Goal: Task Accomplishment & Management: Use online tool/utility

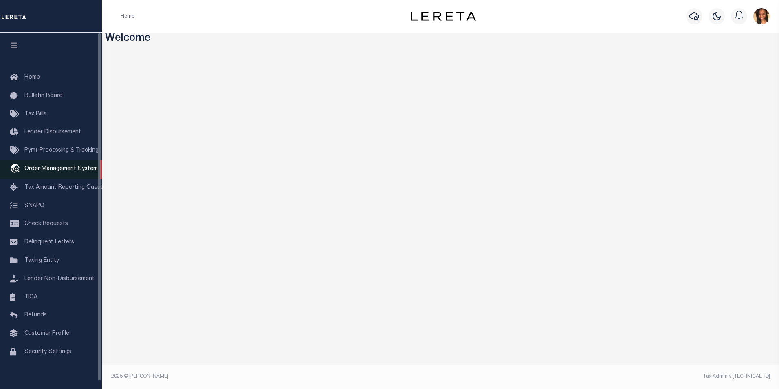
click at [79, 171] on span "Order Management System" at bounding box center [60, 169] width 73 height 6
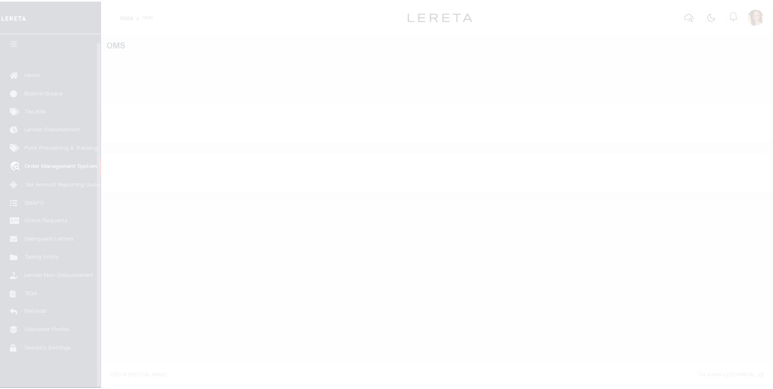
scroll to position [8, 0]
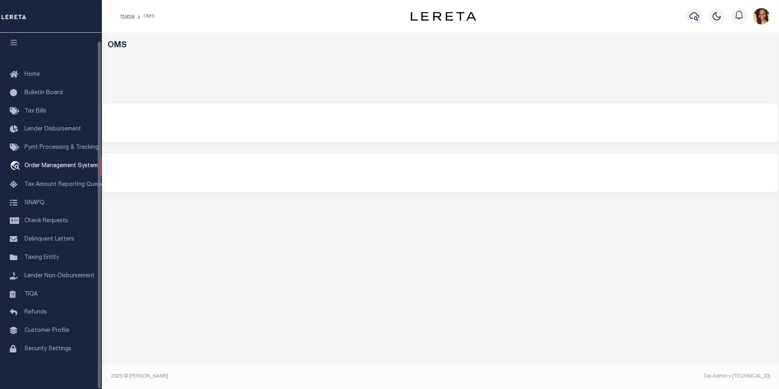
select select "200"
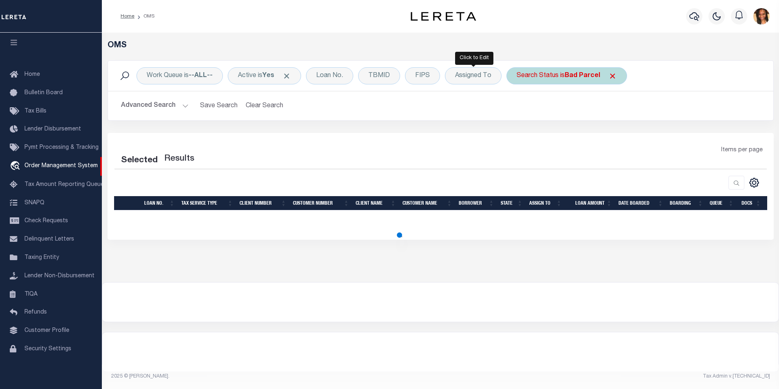
select select "200"
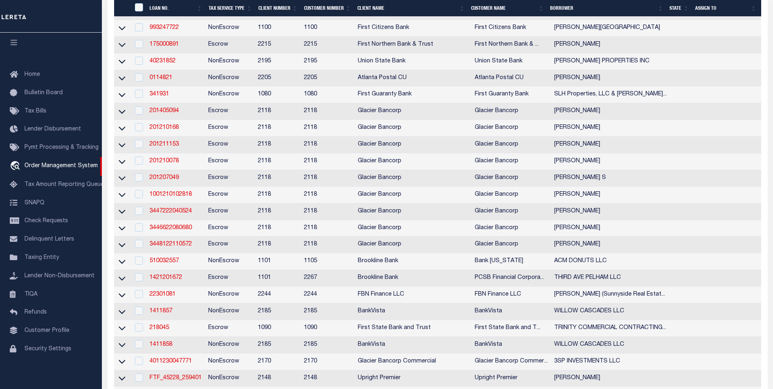
scroll to position [244, 0]
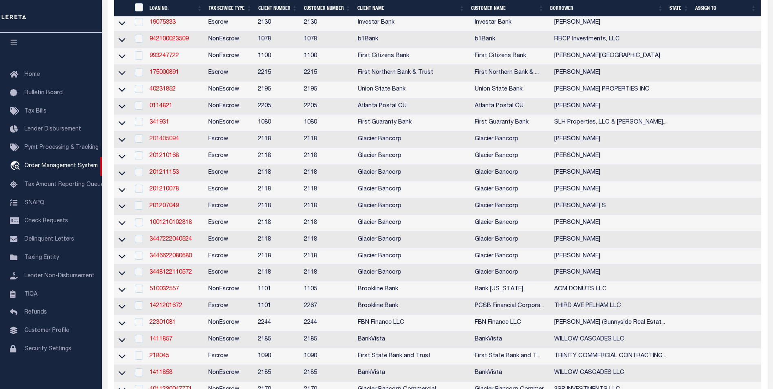
click at [178, 142] on link "201405094" at bounding box center [163, 139] width 29 height 6
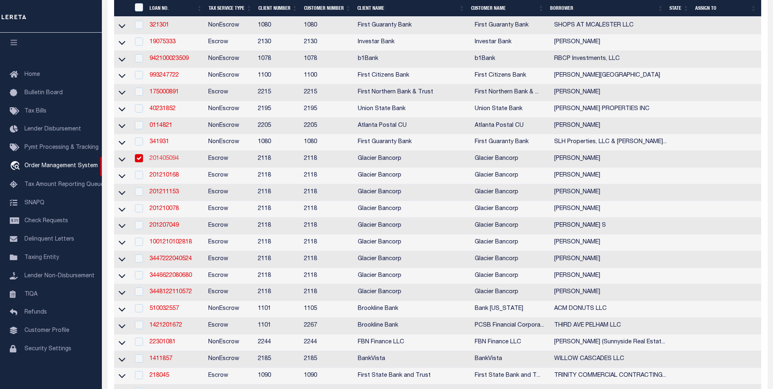
type input "201405094"
type input "[PERSON_NAME]"
select select
select select "Escrow"
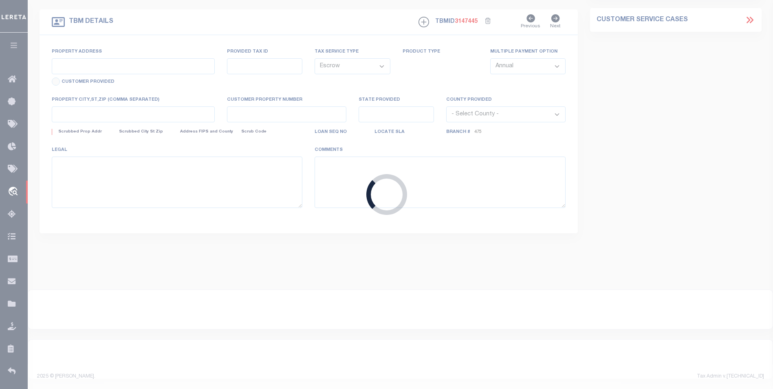
type input "[STREET_ADDRESS]"
type input "[PHONE_NUMBER]"
select select
type input "AMERICAN FORK UT 840030000"
type input "UT"
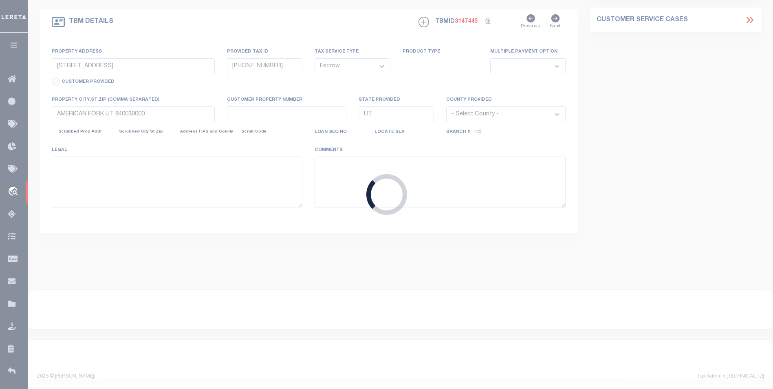
select select
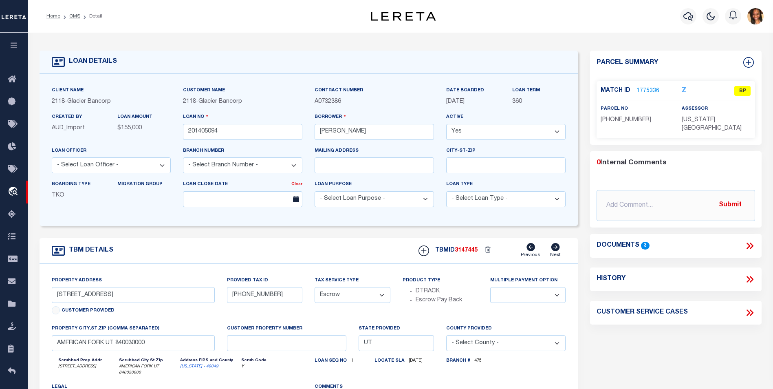
click at [653, 89] on link "1775336" at bounding box center [647, 91] width 23 height 9
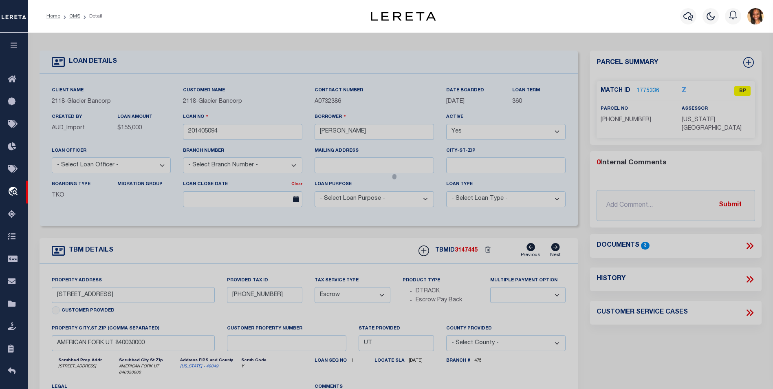
checkbox input "false"
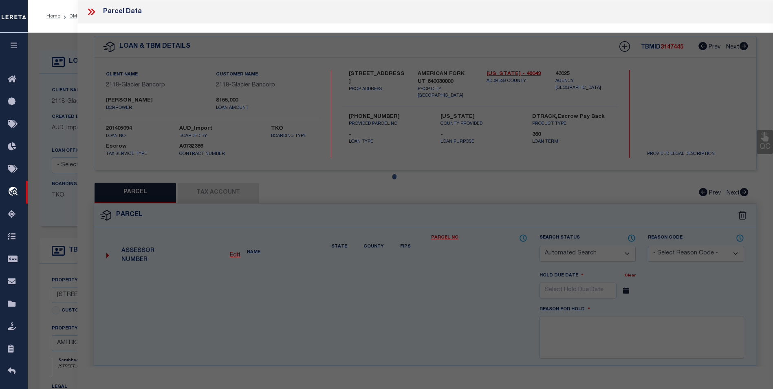
select select "BP"
type input "[PERSON_NAME] FAMILY REVOCABLE TRUST [DATE] THE"
select select
type input "380 N 530 EAST"
checkbox input "false"
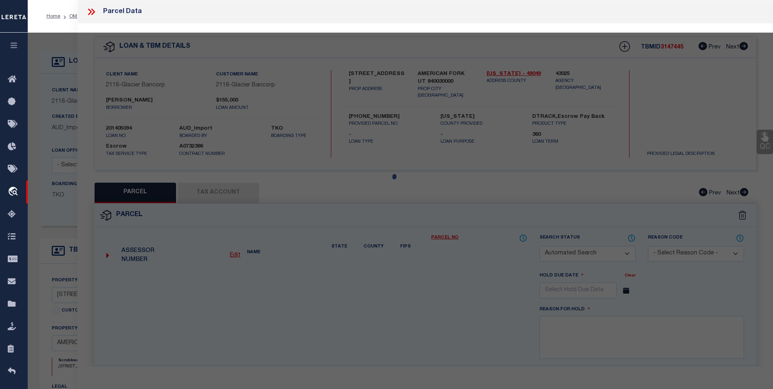
type input "AMERICAN FORK UT 840030000"
type textarea "LOT 5, BLK 1, CHAPEL ACRES."
type textarea "Tax ID Special Project"
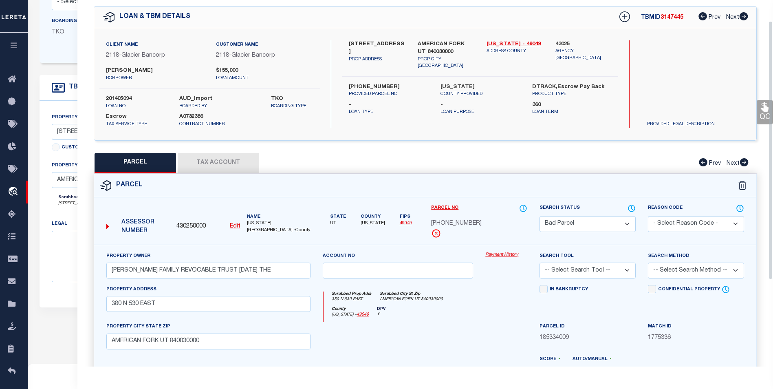
scroll to position [29, 0]
click at [220, 82] on div "Client Name 2118 - Glacier Bancorp Customer Name 2118 - Glacier Bancorp [PERSON…" at bounding box center [209, 65] width 221 height 48
click at [217, 158] on button "Tax Account" at bounding box center [218, 163] width 81 height 20
select select "100"
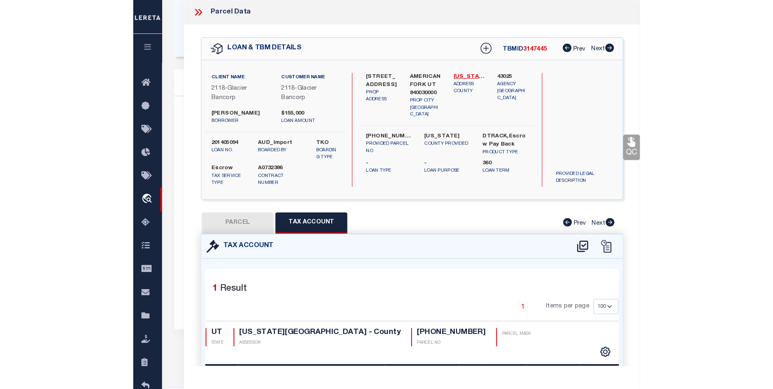
scroll to position [163, 0]
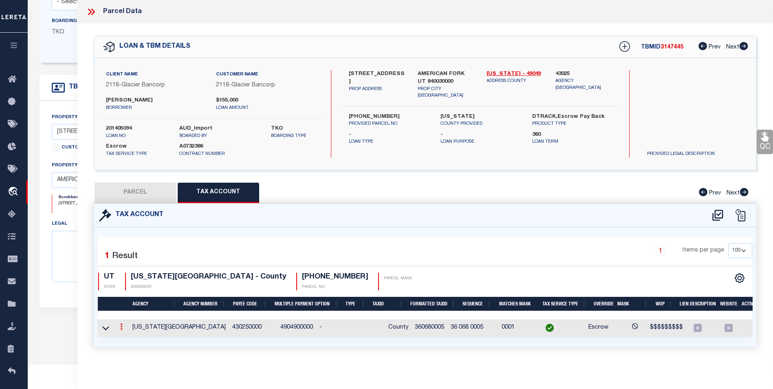
click at [124, 328] on link at bounding box center [121, 327] width 9 height 7
click at [130, 338] on icon "" at bounding box center [130, 339] width 6 height 6
type input "360680005"
type textarea "$$$$$$$$$"
checkbox input "true"
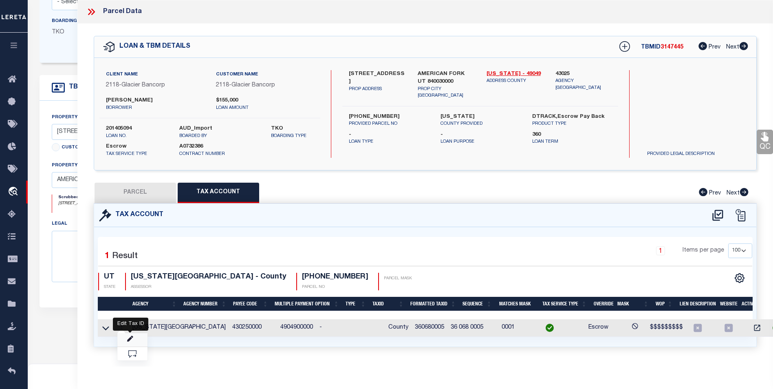
type input "XX XXX XXXX*"
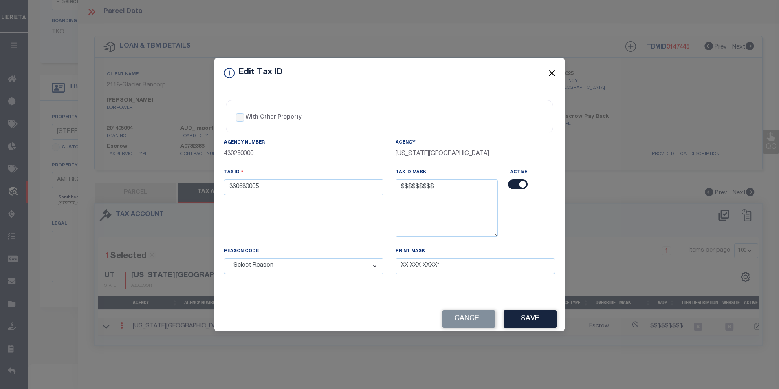
click at [547, 74] on button "Close" at bounding box center [552, 73] width 11 height 11
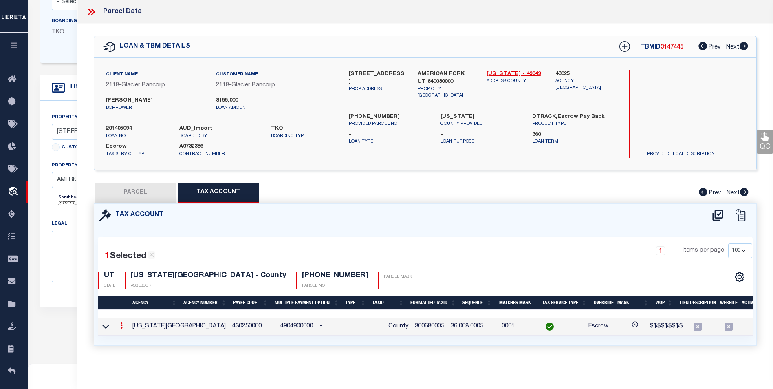
click at [91, 11] on icon at bounding box center [91, 12] width 11 height 11
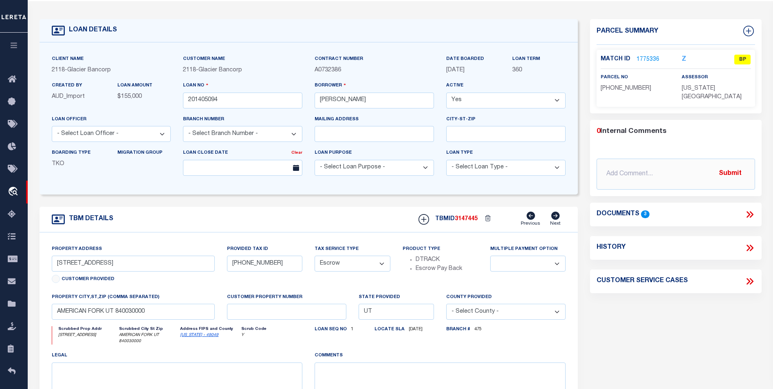
scroll to position [0, 0]
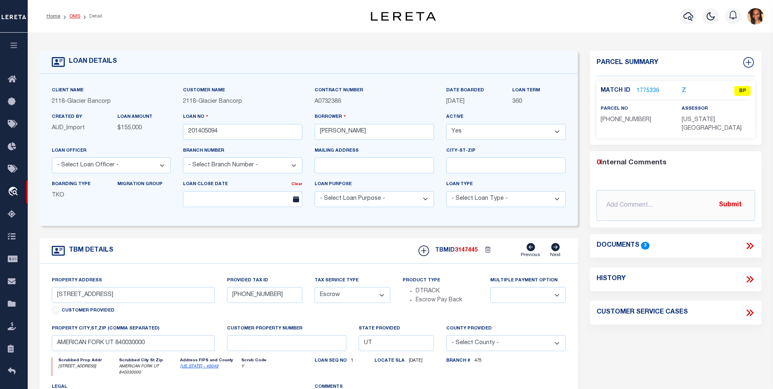
click at [73, 17] on link "OMS" at bounding box center [74, 16] width 11 height 5
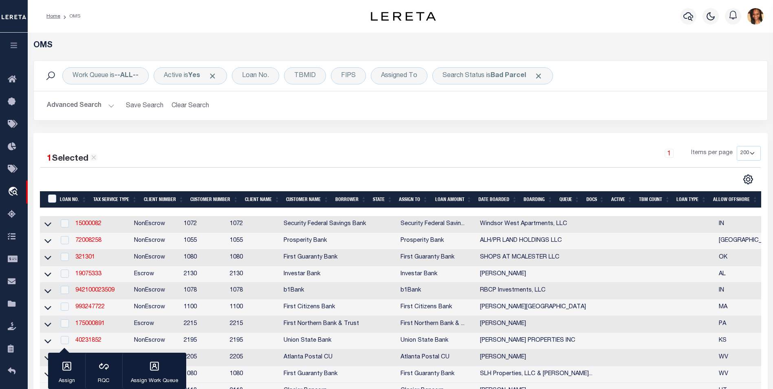
click at [596, 202] on th "Docs" at bounding box center [594, 199] width 25 height 17
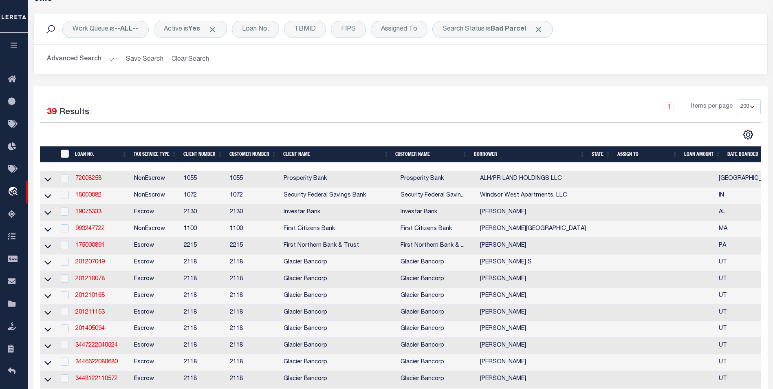
scroll to position [81, 0]
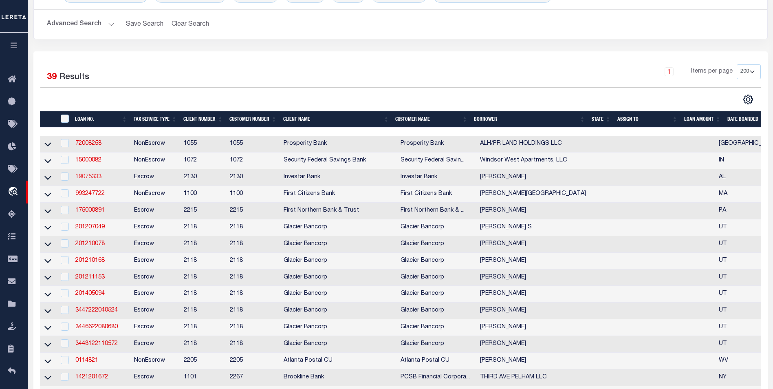
click at [88, 178] on link "19075333" at bounding box center [88, 177] width 26 height 6
type input "19075333"
type input "[PERSON_NAME]"
select select
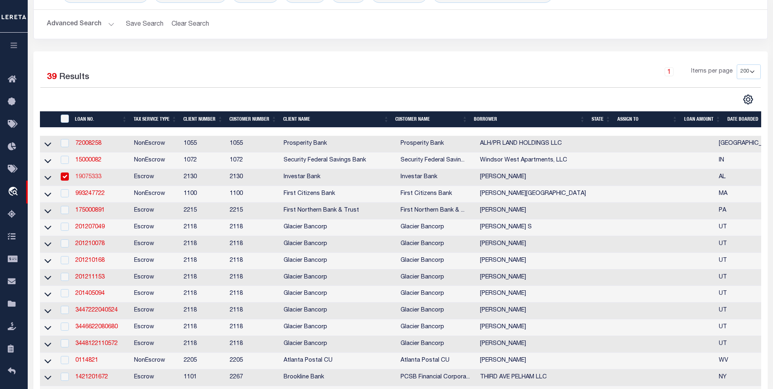
select select "10"
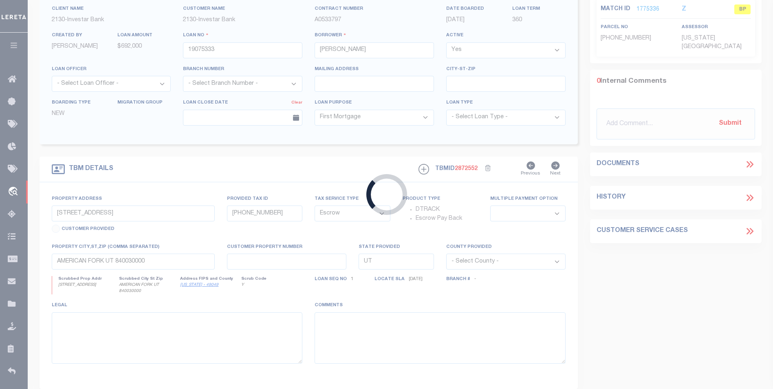
type input "[STREET_ADDRESS]"
type input "28-09-31-0-000-001.007"
select select
type input "[GEOGRAPHIC_DATA] AL 35033"
type input "AL"
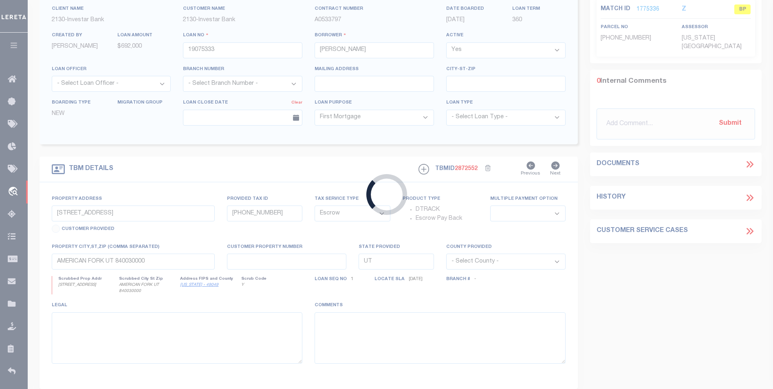
type textarea "[STREET_ADDRESS]"
select select "4987"
select select "2452"
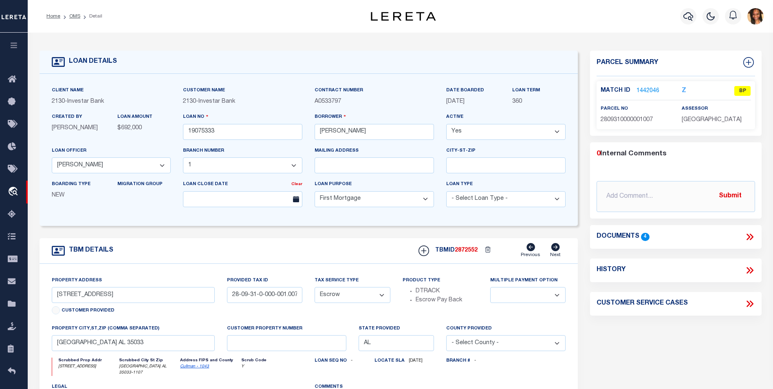
click at [640, 90] on link "1442046" at bounding box center [647, 91] width 23 height 9
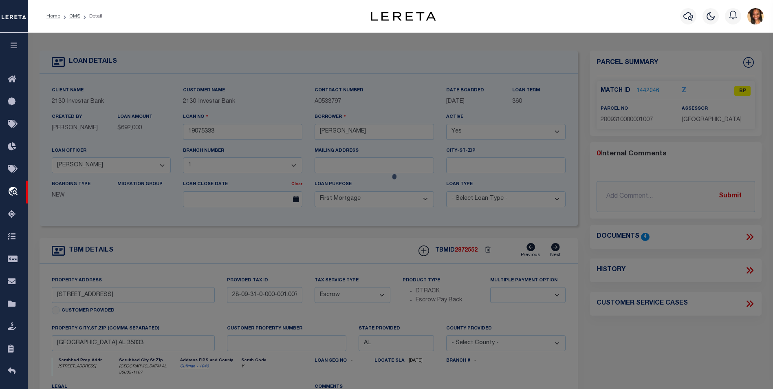
select select "AS"
checkbox input "false"
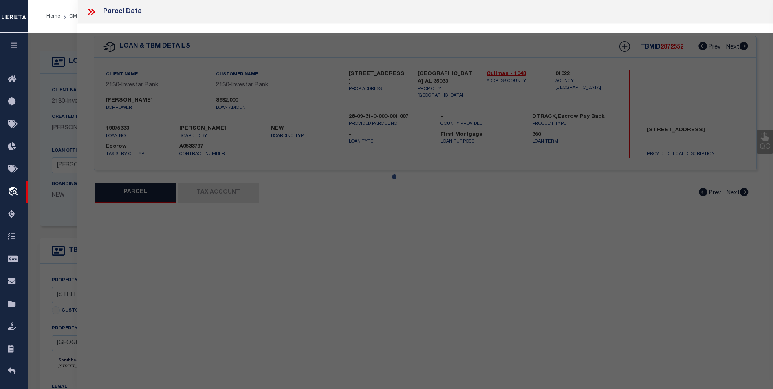
select select "BP"
type input "[PERSON_NAME] [PERSON_NAME]"
select select
type input "[STREET_ADDRESS]"
checkbox input "false"
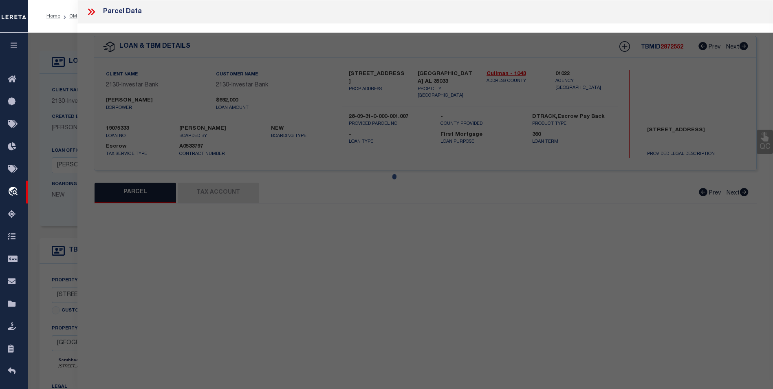
type input "[GEOGRAPHIC_DATA] AL 35033"
type textarea "LOT [GEOGRAPHIC_DATA], PLAT 2018/19-20"
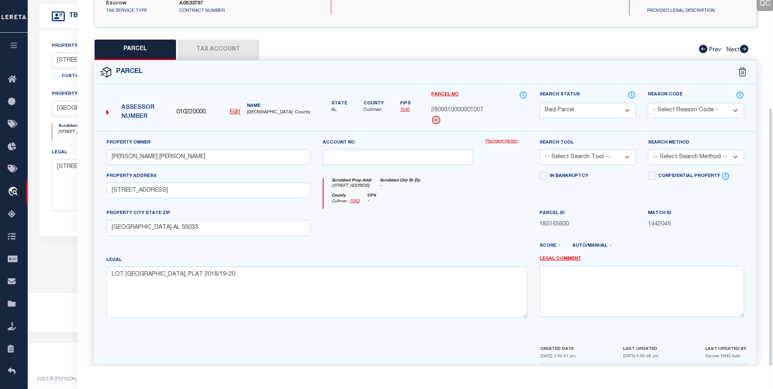
scroll to position [152, 0]
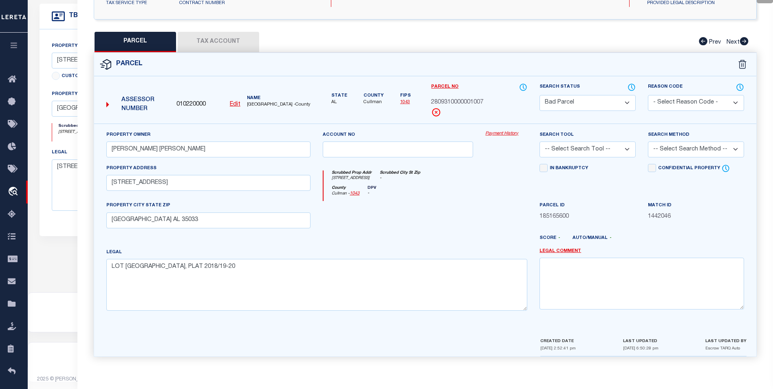
drag, startPoint x: 223, startPoint y: 45, endPoint x: 228, endPoint y: 55, distance: 11.1
click at [223, 44] on button "Tax Account" at bounding box center [218, 42] width 81 height 20
select select "100"
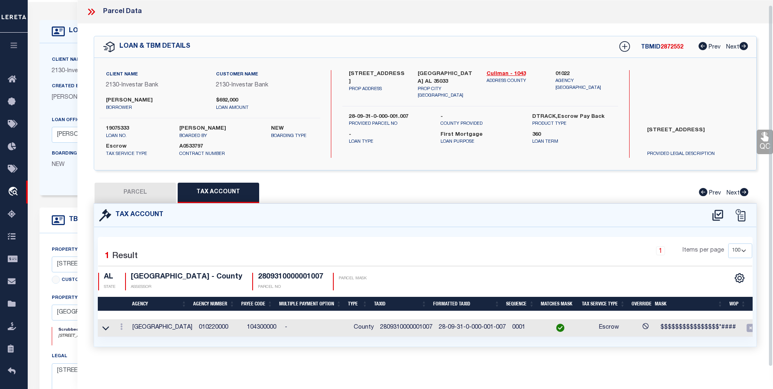
scroll to position [5, 0]
click at [123, 324] on link at bounding box center [121, 327] width 9 height 7
click at [125, 297] on link at bounding box center [132, 301] width 30 height 13
type input "2809310000001007"
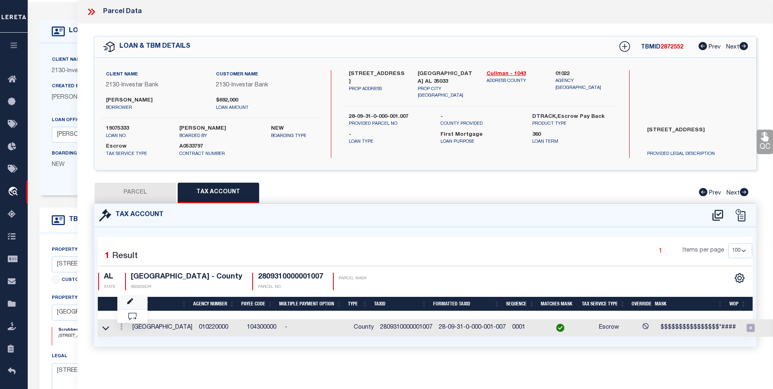
type textarea "$$$$$$$$$$$$$$$$*####"
type input "XX-XX-XX-X-XXX-XXX-XXXX XXXX*"
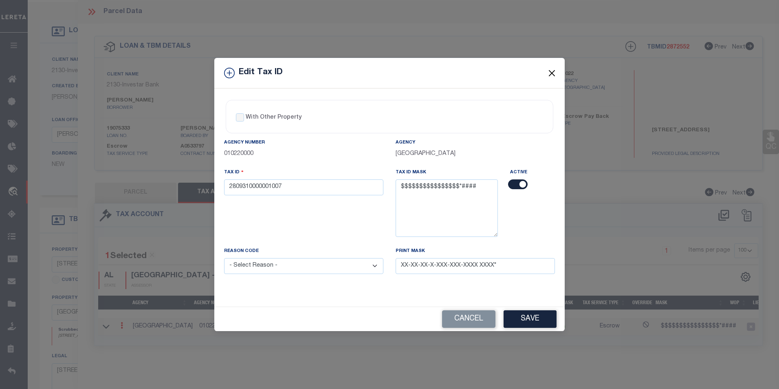
click at [553, 75] on button "Close" at bounding box center [552, 73] width 11 height 11
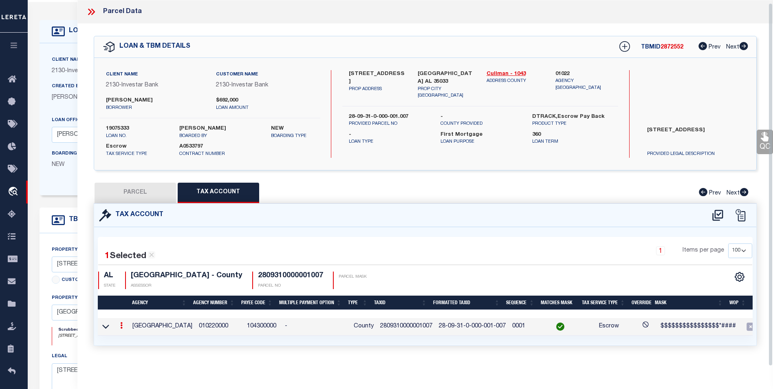
scroll to position [3, 0]
click at [91, 10] on icon at bounding box center [91, 12] width 11 height 11
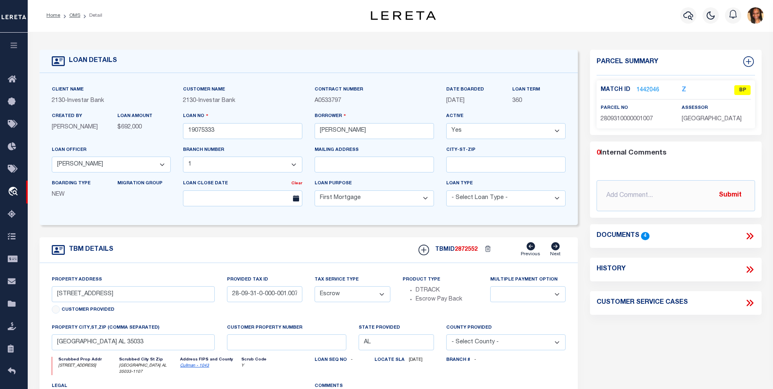
scroll to position [0, 0]
click at [71, 16] on link "OMS" at bounding box center [74, 16] width 11 height 5
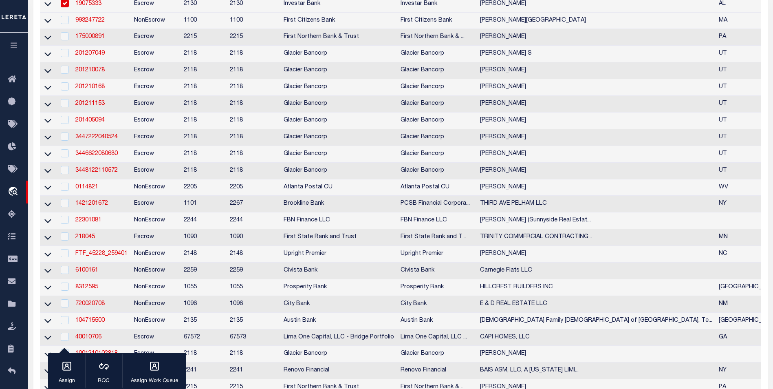
scroll to position [163, 0]
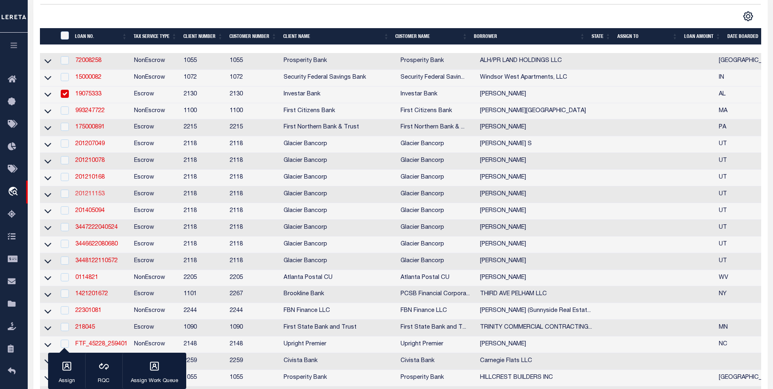
click at [92, 196] on link "201211153" at bounding box center [89, 194] width 29 height 6
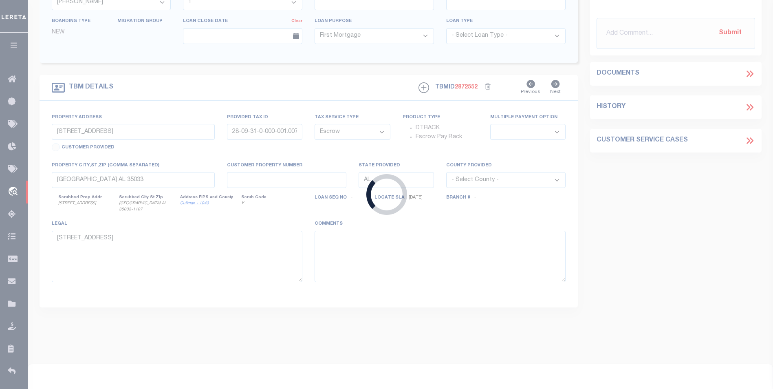
type input "201211153"
type input "[PERSON_NAME]"
select select
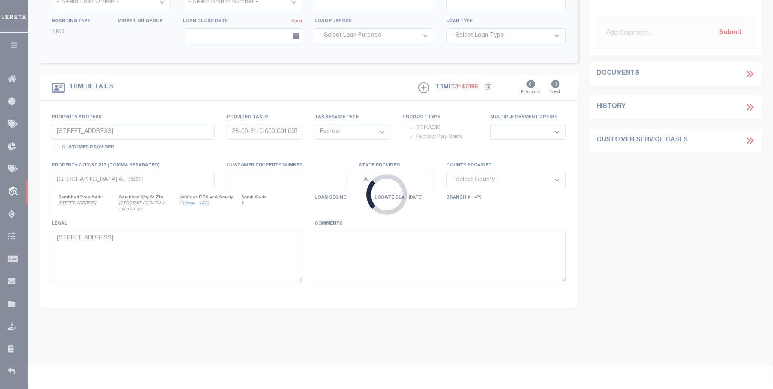
type input "2275 N 600 W"
type input "[PHONE_NUMBER]"
select select
type input "LEHI UT 840430000"
type input "UT"
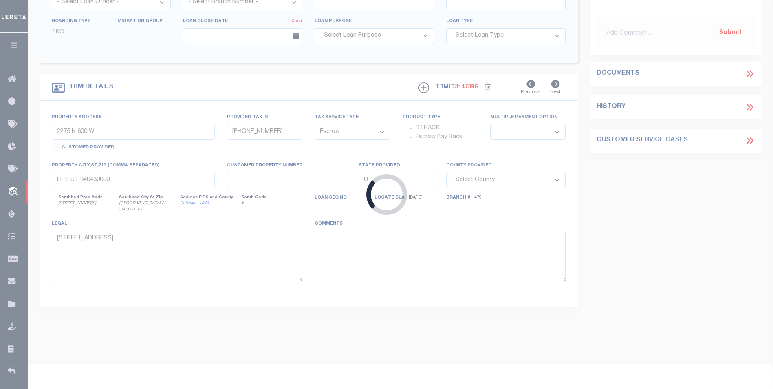
select select
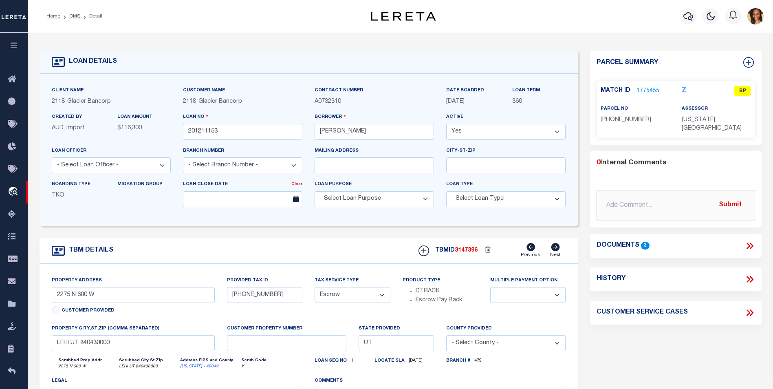
click at [656, 88] on link "1775455" at bounding box center [647, 91] width 23 height 9
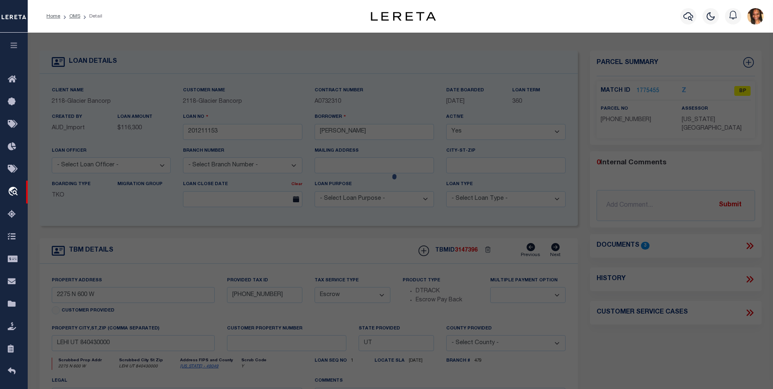
select select "AS"
checkbox input "false"
select select "BP"
type input "[PERSON_NAME]"
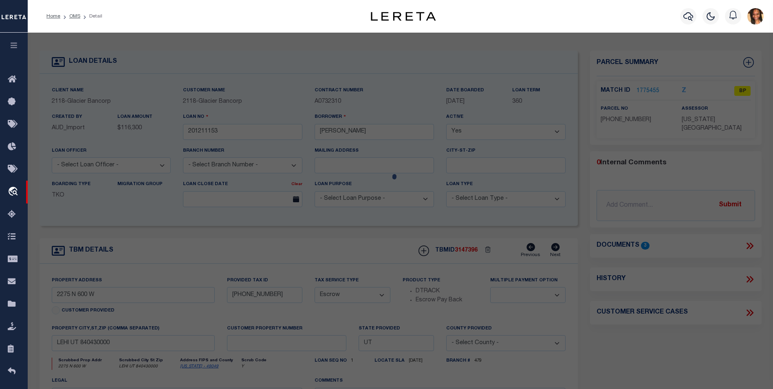
select select
type input "[STREET_ADDRESS]"
checkbox input "false"
type input "LEHI UT 840430000"
type textarea "COM S 1341.33 FT & W 17.52 FT FR N 1/4 COR. SEC. 5, T5S, R1E, SLB&M AREA 0.407 …"
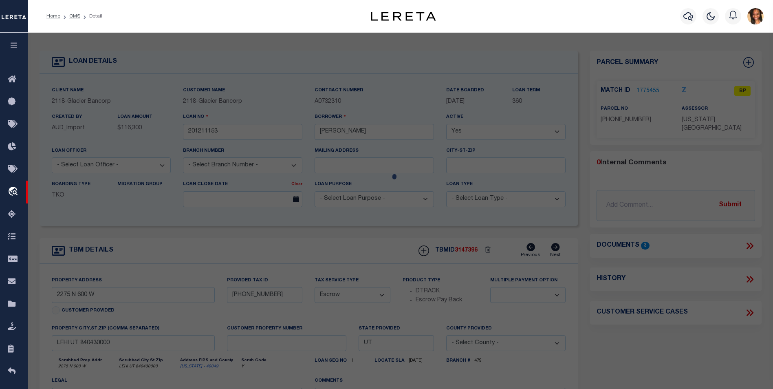
type textarea "Tax ID Special Project"
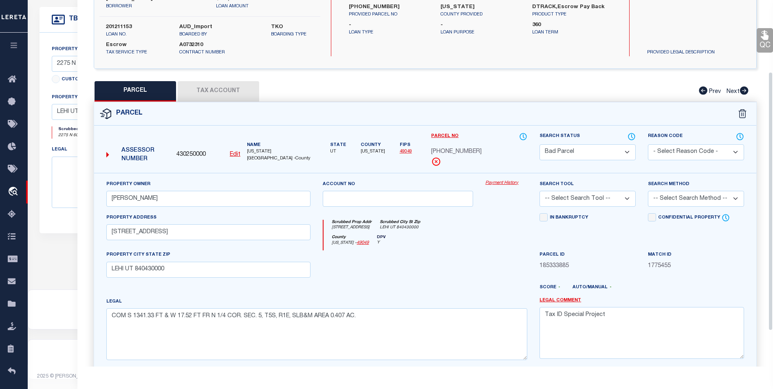
scroll to position [152, 0]
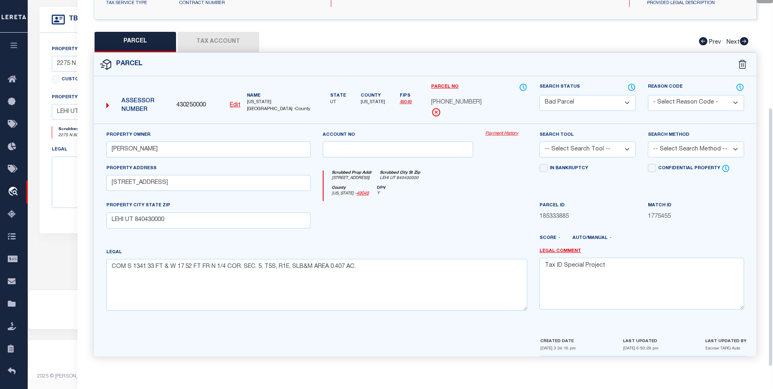
click at [223, 46] on button "Tax Account" at bounding box center [218, 42] width 81 height 20
select select "100"
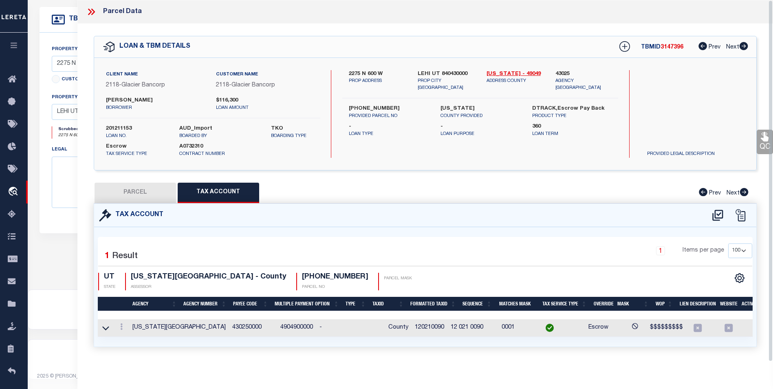
scroll to position [5, 0]
click at [123, 324] on link at bounding box center [121, 327] width 9 height 7
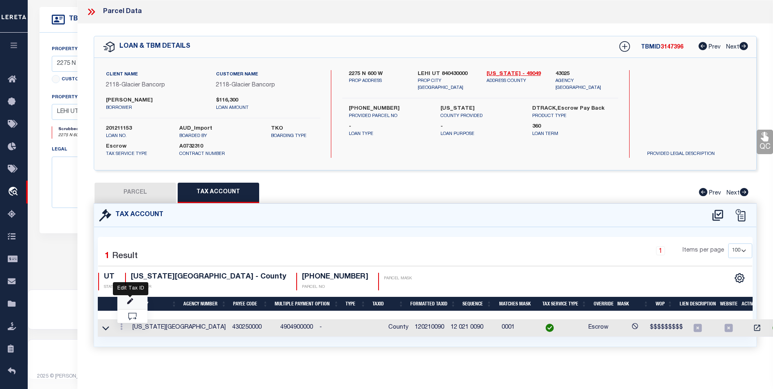
click at [131, 303] on icon "" at bounding box center [130, 301] width 6 height 6
type input "120210090"
type textarea "$$$$$$$$$"
type input "XX XXX XXXX*"
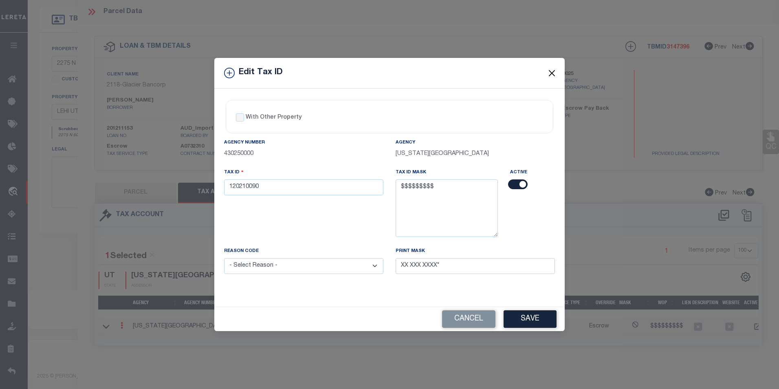
click at [556, 71] on button "Close" at bounding box center [552, 73] width 11 height 11
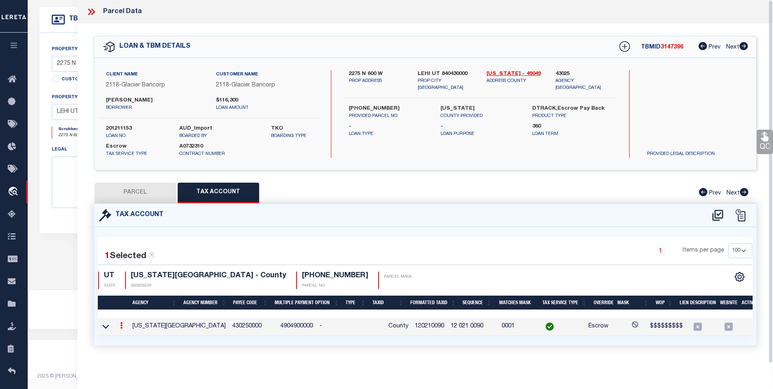
click at [124, 324] on link at bounding box center [121, 326] width 9 height 7
click at [132, 333] on link at bounding box center [132, 338] width 30 height 13
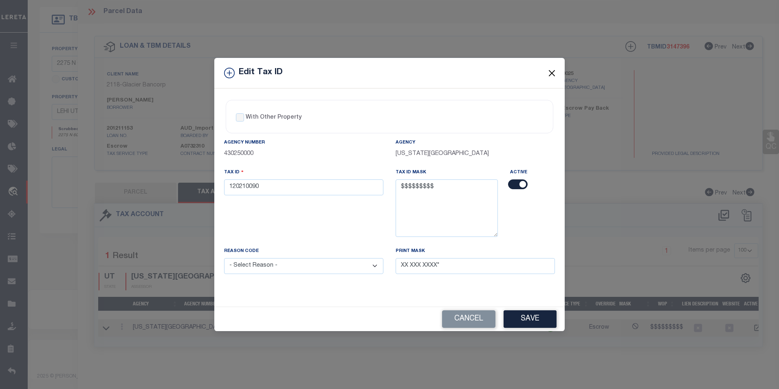
click at [553, 68] on button "Close" at bounding box center [552, 73] width 11 height 11
